Goal: Check status: Check status

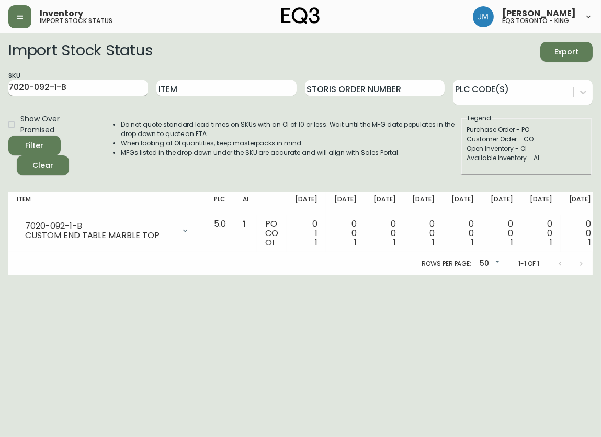
scroll to position [0, 103]
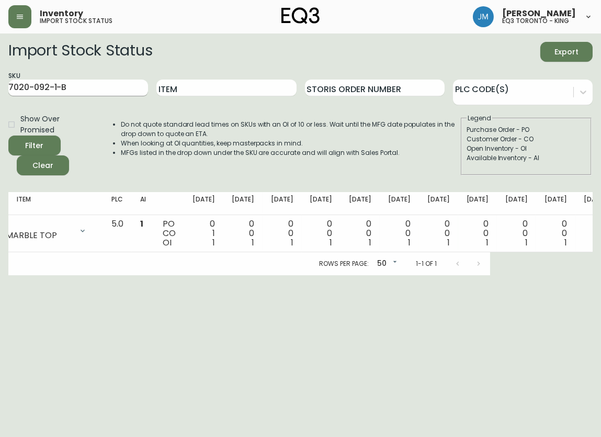
click at [84, 86] on input "7020-092-1-B" at bounding box center [78, 88] width 140 height 17
type input "7"
paste input "[PHONE_NUMBER]"
click at [8, 136] on button "Filter" at bounding box center [34, 146] width 52 height 20
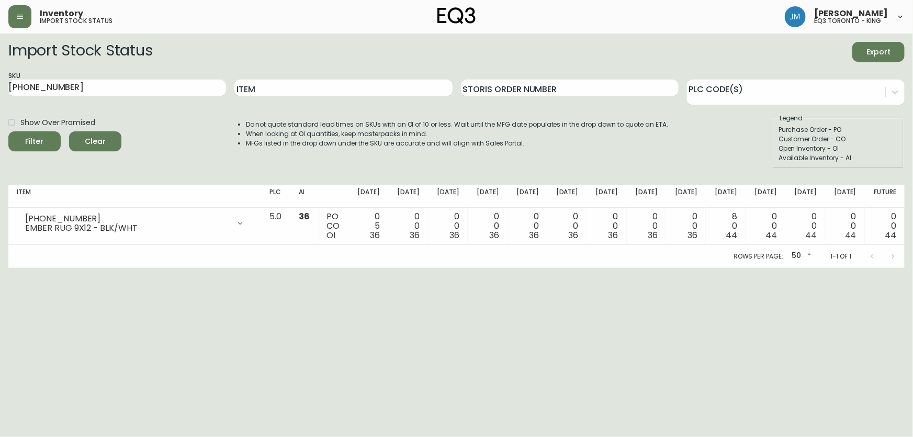
click at [155, 97] on div "SKU [PHONE_NUMBER]" at bounding box center [117, 88] width 218 height 34
click at [99, 81] on input "[PHONE_NUMBER]" at bounding box center [117, 88] width 218 height 17
type input "3"
click at [403, 85] on input "Item" at bounding box center [343, 88] width 218 height 17
type input "acel"
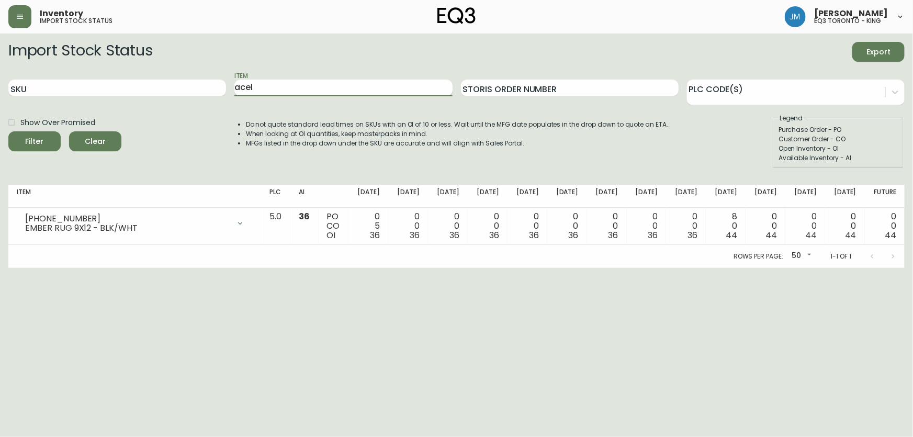
click at [8, 131] on button "Filter" at bounding box center [34, 141] width 52 height 20
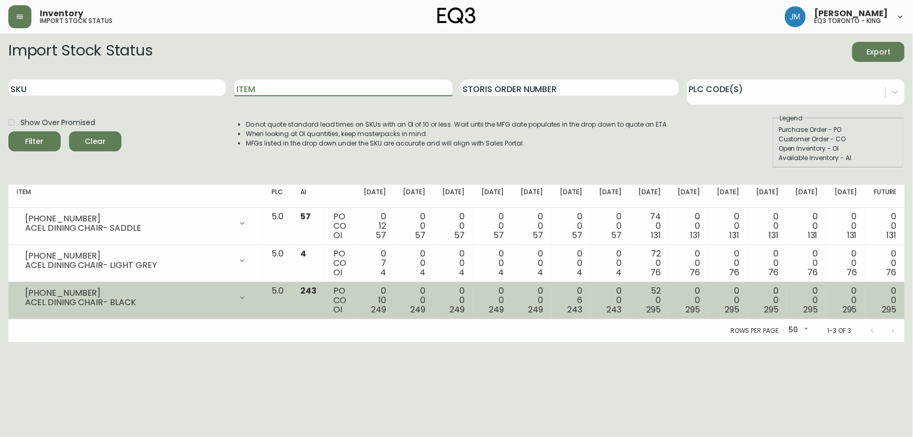
click at [320, 290] on td "243" at bounding box center [308, 300] width 33 height 37
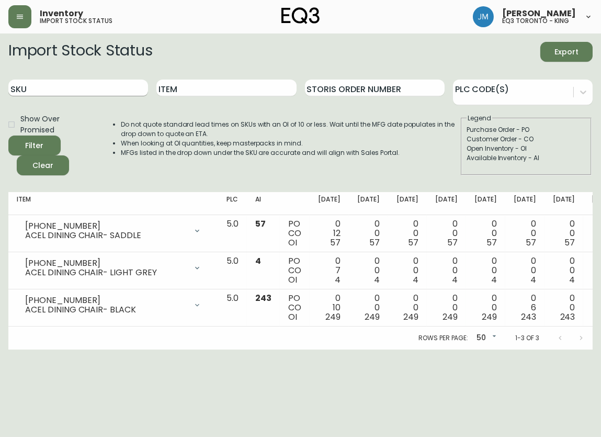
click at [77, 83] on input "SKU" at bounding box center [78, 88] width 140 height 17
paste input "[PHONE_NUMBER]"
type input "[PHONE_NUMBER]"
click at [8, 136] on button "Filter" at bounding box center [34, 146] width 52 height 20
